Goal: Information Seeking & Learning: Find specific fact

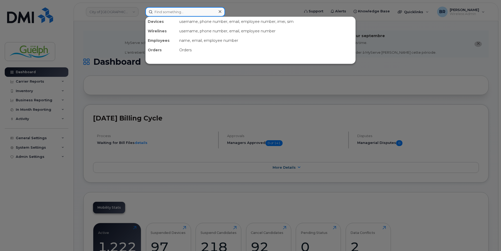
click at [189, 15] on input at bounding box center [185, 11] width 80 height 9
click at [479, 50] on div at bounding box center [250, 125] width 501 height 251
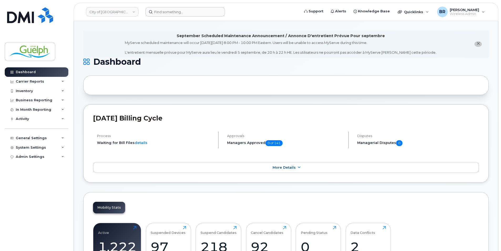
click at [479, 45] on icon "close notification" at bounding box center [477, 43] width 3 height 3
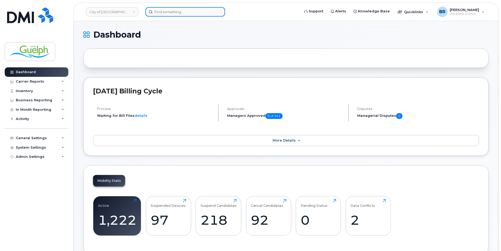
click at [168, 9] on input at bounding box center [185, 11] width 80 height 9
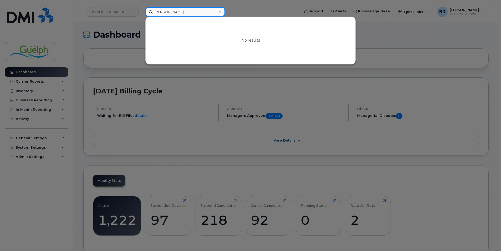
type input "danks"
click at [222, 12] on div at bounding box center [220, 12] width 8 height 8
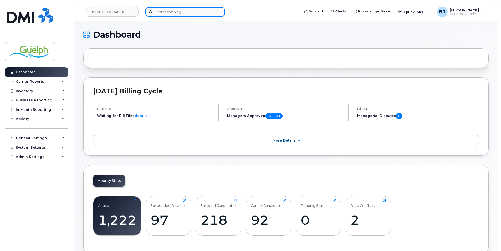
click at [164, 11] on input at bounding box center [185, 11] width 80 height 9
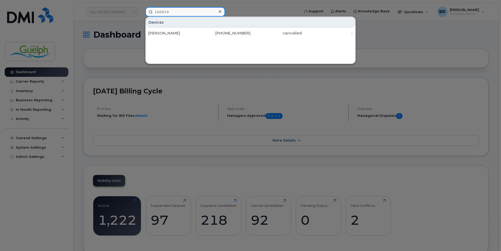
type input "166919"
click at [220, 12] on icon at bounding box center [219, 11] width 3 height 4
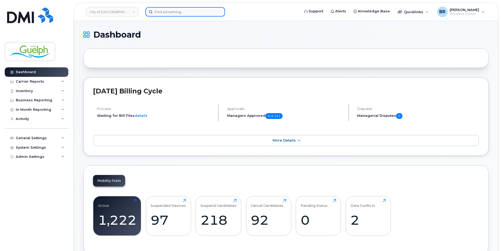
click at [186, 13] on input at bounding box center [185, 11] width 80 height 9
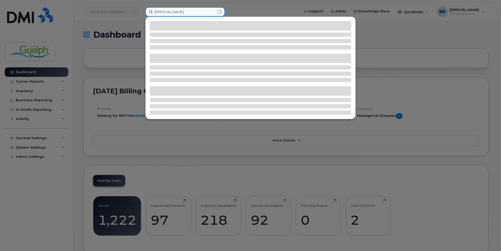
type input "ava mc"
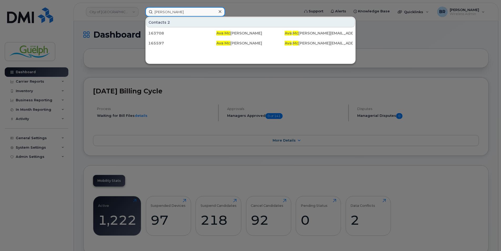
drag, startPoint x: 189, startPoint y: 12, endPoint x: 67, endPoint y: -8, distance: 123.2
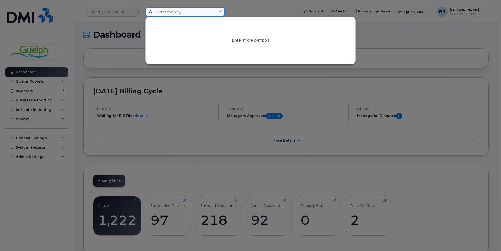
click at [180, 10] on input at bounding box center [185, 11] width 80 height 9
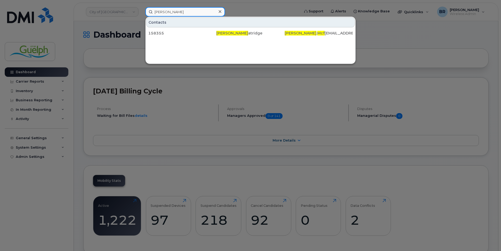
drag, startPoint x: 191, startPoint y: 14, endPoint x: 97, endPoint y: 1, distance: 95.4
click at [141, 7] on div "mckenna mcf Contacts 158355 Mckenna Mcf atridge Mckenna . Mcf atridge@guelph.ca" at bounding box center [220, 11] width 159 height 9
type input "mckenna mcf"
click at [221, 12] on icon at bounding box center [219, 11] width 3 height 4
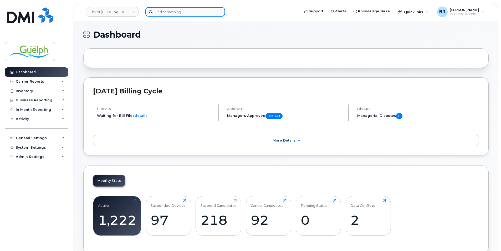
click at [210, 12] on input at bounding box center [185, 11] width 80 height 9
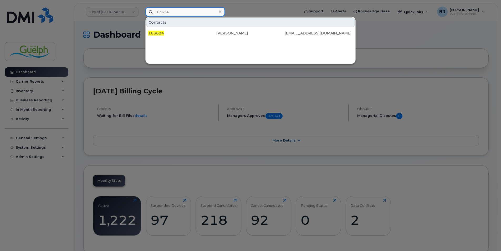
type input "163624"
click at [220, 12] on icon at bounding box center [219, 11] width 3 height 4
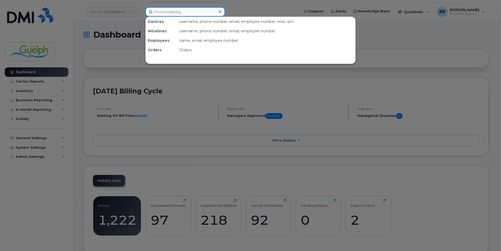
click at [187, 13] on input at bounding box center [185, 11] width 80 height 9
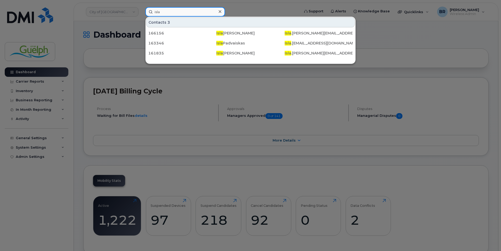
type input "isla m"
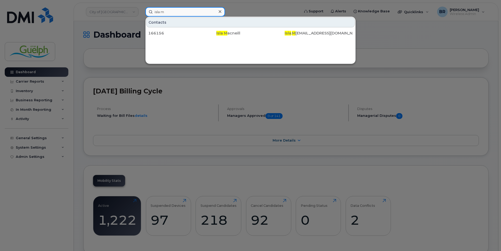
drag, startPoint x: 189, startPoint y: 12, endPoint x: 126, endPoint y: 5, distance: 63.1
click at [141, 7] on div "isla m Contacts 166156 Isla M acneill Isla . M acneill@guelph.ca" at bounding box center [220, 11] width 159 height 9
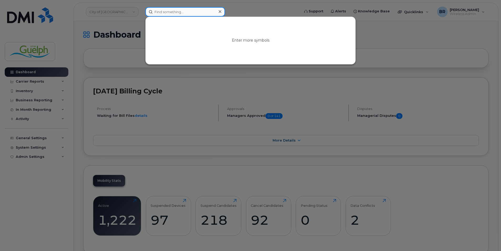
click at [181, 8] on input at bounding box center [185, 11] width 80 height 9
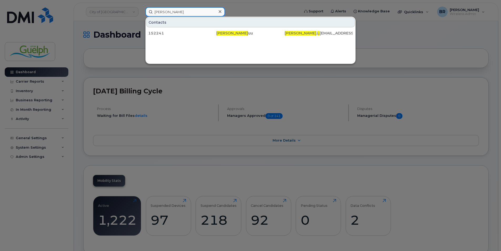
drag, startPoint x: 197, startPoint y: 13, endPoint x: 62, endPoint y: -15, distance: 138.6
type input "mikayla l"
click at [220, 11] on icon at bounding box center [219, 11] width 3 height 4
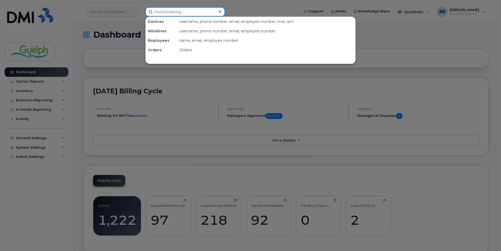
click at [174, 8] on input at bounding box center [185, 11] width 80 height 9
click at [198, 12] on input at bounding box center [185, 11] width 80 height 9
type input "erika l"
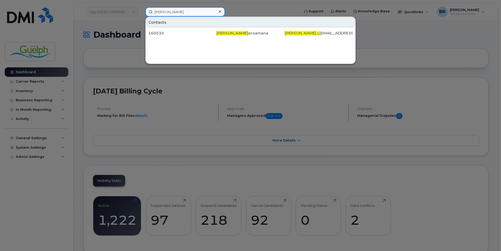
drag, startPoint x: 166, startPoint y: 11, endPoint x: 76, endPoint y: 2, distance: 91.3
click at [141, 7] on div "erika l Contacts 160530 Erika L acsamana Erika . L acsamana@guelph.ca" at bounding box center [220, 11] width 159 height 9
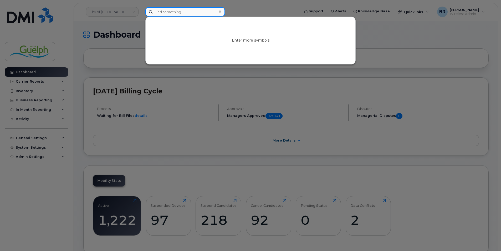
click at [189, 11] on input at bounding box center [185, 11] width 80 height 9
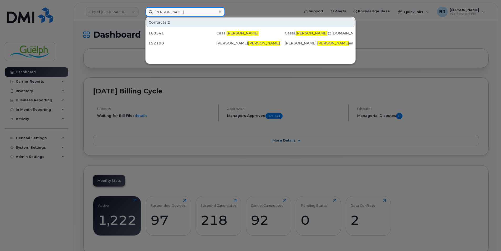
click at [168, 8] on input "reeves" at bounding box center [185, 11] width 80 height 9
type input "grace k"
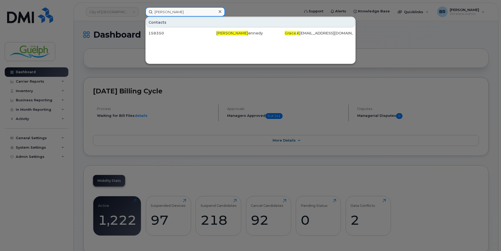
drag, startPoint x: 173, startPoint y: 12, endPoint x: 93, endPoint y: 3, distance: 80.8
click at [141, 7] on div "grace k Contacts 158350 Grace K ennedy Grace . K ennedy@guelph.ca" at bounding box center [220, 11] width 159 height 9
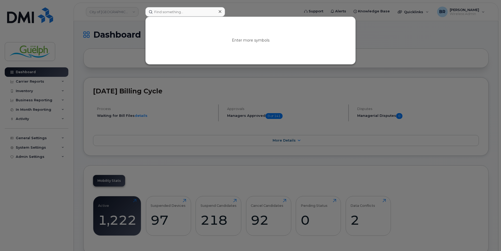
click at [220, 12] on icon at bounding box center [219, 11] width 3 height 4
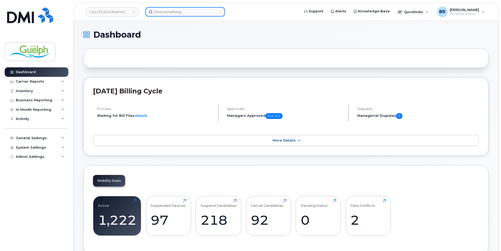
click at [178, 11] on input at bounding box center [185, 11] width 80 height 9
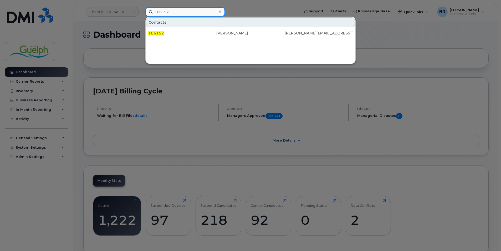
type input "166152"
click at [220, 12] on icon at bounding box center [219, 11] width 3 height 3
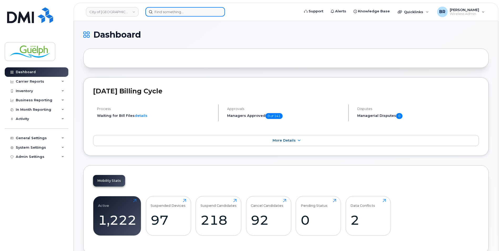
click at [169, 8] on input at bounding box center [185, 11] width 80 height 9
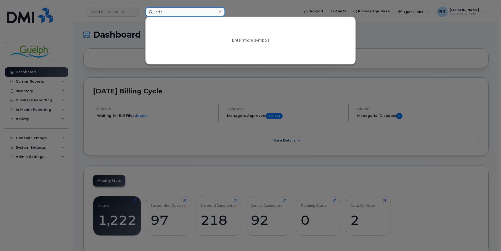
type input "jadis h"
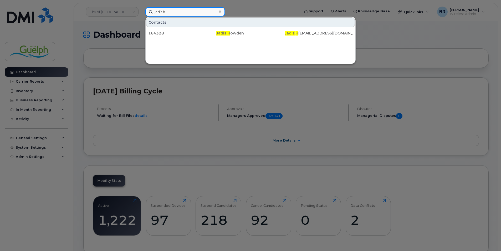
drag, startPoint x: 181, startPoint y: 13, endPoint x: 70, endPoint y: 2, distance: 111.4
click at [141, 7] on div "jadis h Contacts 164328 Jadis H owden Jadis . H owden@guelph.ca" at bounding box center [220, 11] width 159 height 9
type input "jadis h"
drag, startPoint x: 166, startPoint y: 13, endPoint x: 70, endPoint y: 0, distance: 97.2
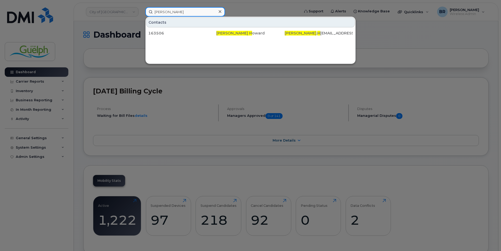
type input "cora h"
click at [221, 13] on div at bounding box center [220, 12] width 8 height 8
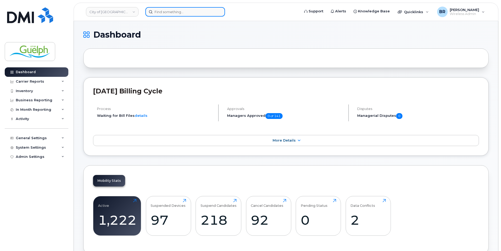
click at [185, 12] on input at bounding box center [185, 11] width 80 height 9
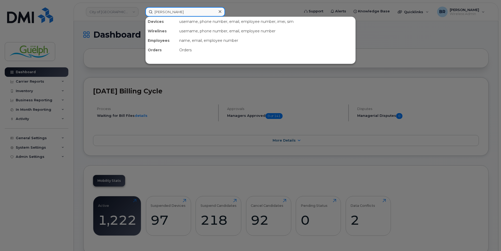
type input "morgan h"
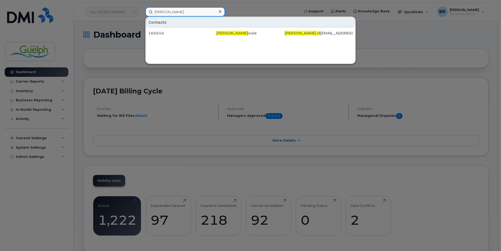
drag, startPoint x: 190, startPoint y: 13, endPoint x: 46, endPoint y: 7, distance: 143.2
click at [141, 7] on div "morgan h Contacts 160540 Morgan H oule Morgan . H oule@guelph.ca" at bounding box center [220, 11] width 159 height 9
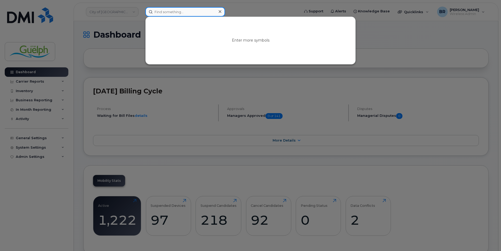
click at [198, 13] on input at bounding box center [185, 11] width 80 height 9
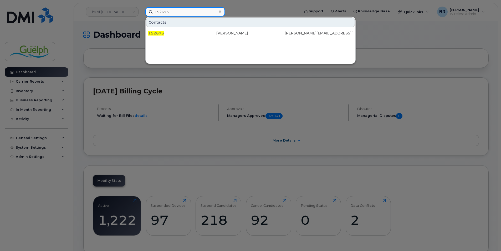
type input "152673"
click at [219, 11] on icon at bounding box center [219, 11] width 3 height 3
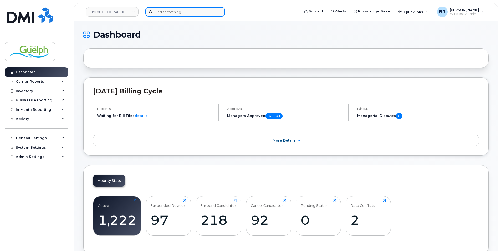
click at [170, 10] on input at bounding box center [185, 11] width 80 height 9
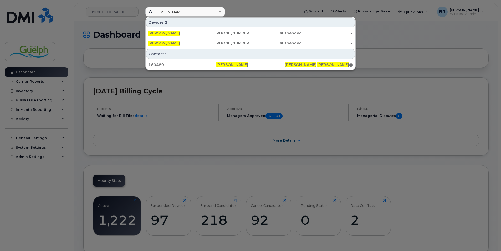
click at [415, 46] on div at bounding box center [250, 125] width 501 height 251
click at [178, 8] on input "james pearson" at bounding box center [185, 11] width 80 height 9
drag, startPoint x: 184, startPoint y: 8, endPoint x: 76, endPoint y: 7, distance: 107.7
click at [141, 7] on div "james pearson Devices 2 James Pearson 519-820-2903 suspended - James Pearson 22…" at bounding box center [220, 11] width 159 height 9
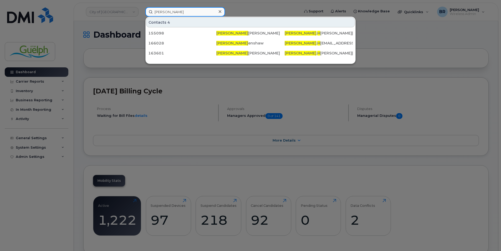
drag, startPoint x: 185, startPoint y: 12, endPoint x: 77, endPoint y: 0, distance: 108.3
click at [141, 7] on div "emily h Contacts 4 155098 Emily H arron Emily . H arron@guelph.ca 166028 Emily …" at bounding box center [220, 11] width 159 height 9
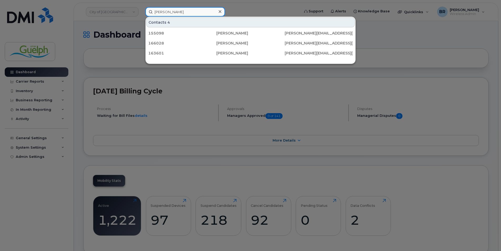
type input "chloe h"
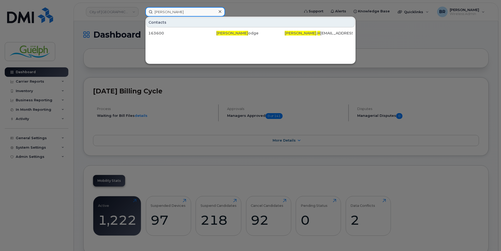
click at [141, 9] on div "chloe h Contacts 163600 Chloe H odge Chloe . H odge@guelph.ca" at bounding box center [220, 11] width 159 height 9
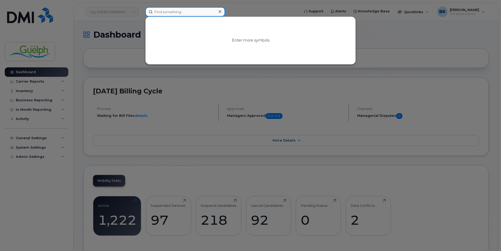
click at [180, 13] on input at bounding box center [185, 11] width 80 height 9
click at [198, 9] on input at bounding box center [185, 11] width 80 height 9
type input "theepika"
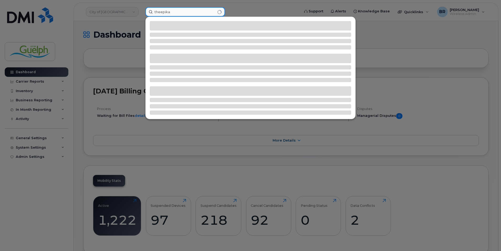
drag, startPoint x: 195, startPoint y: 13, endPoint x: 60, endPoint y: 6, distance: 135.2
click at [141, 7] on div "theepika" at bounding box center [220, 11] width 159 height 9
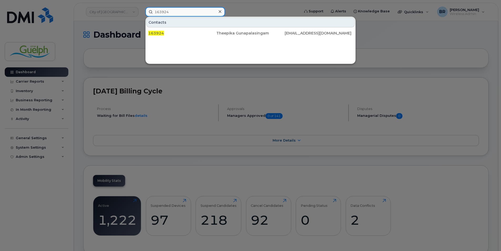
type input "163924"
drag, startPoint x: 220, startPoint y: 13, endPoint x: 218, endPoint y: 13, distance: 2.7
click at [221, 13] on icon at bounding box center [219, 11] width 3 height 4
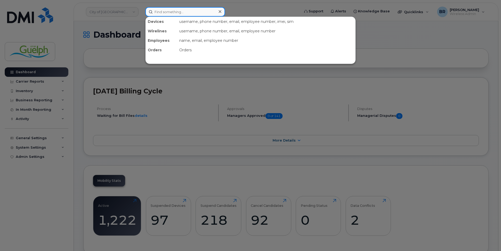
click at [159, 13] on input at bounding box center [185, 11] width 80 height 9
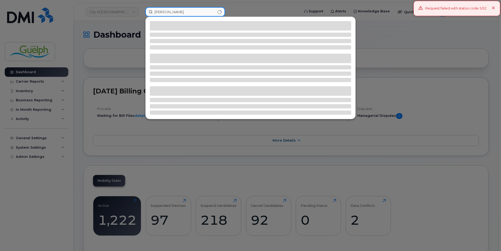
type input "ewan f"
click at [493, 9] on icon at bounding box center [492, 8] width 3 height 3
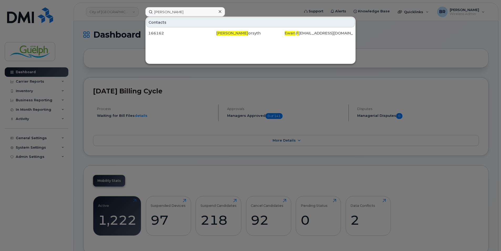
click at [220, 12] on icon at bounding box center [219, 11] width 3 height 4
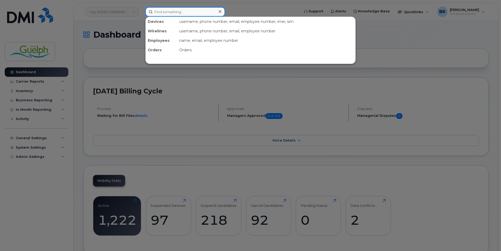
click at [167, 9] on input at bounding box center [185, 11] width 80 height 9
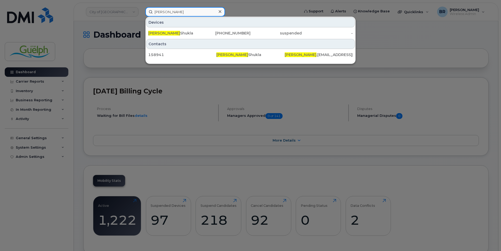
drag, startPoint x: 169, startPoint y: 14, endPoint x: 118, endPoint y: 9, distance: 50.6
click at [141, 9] on div "dipak Devices Dipak Shukla 226-332-6311 suspended - Contacts 158941 Dipak Shukl…" at bounding box center [220, 11] width 159 height 9
paste input "(519) 827-6076"
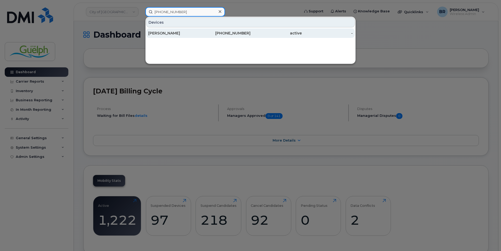
type input "(519) 827-6076"
click at [205, 33] on div "519-827-6076" at bounding box center [224, 32] width 51 height 5
